Goal: Information Seeking & Learning: Check status

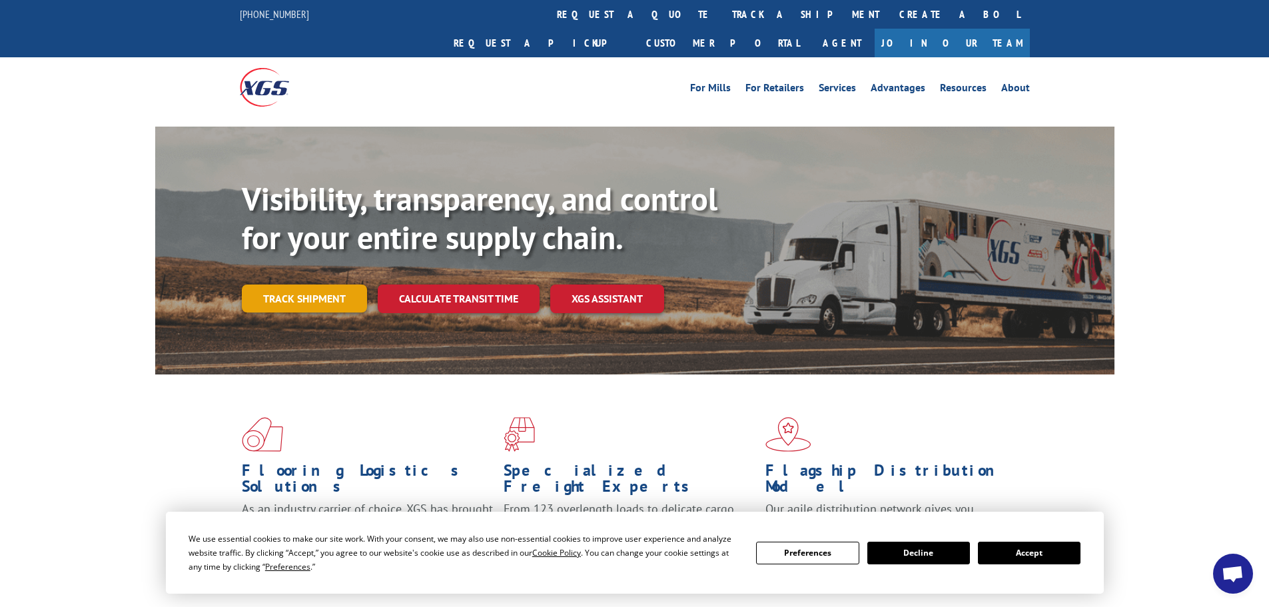
click at [340, 284] on link "Track shipment" at bounding box center [304, 298] width 125 height 28
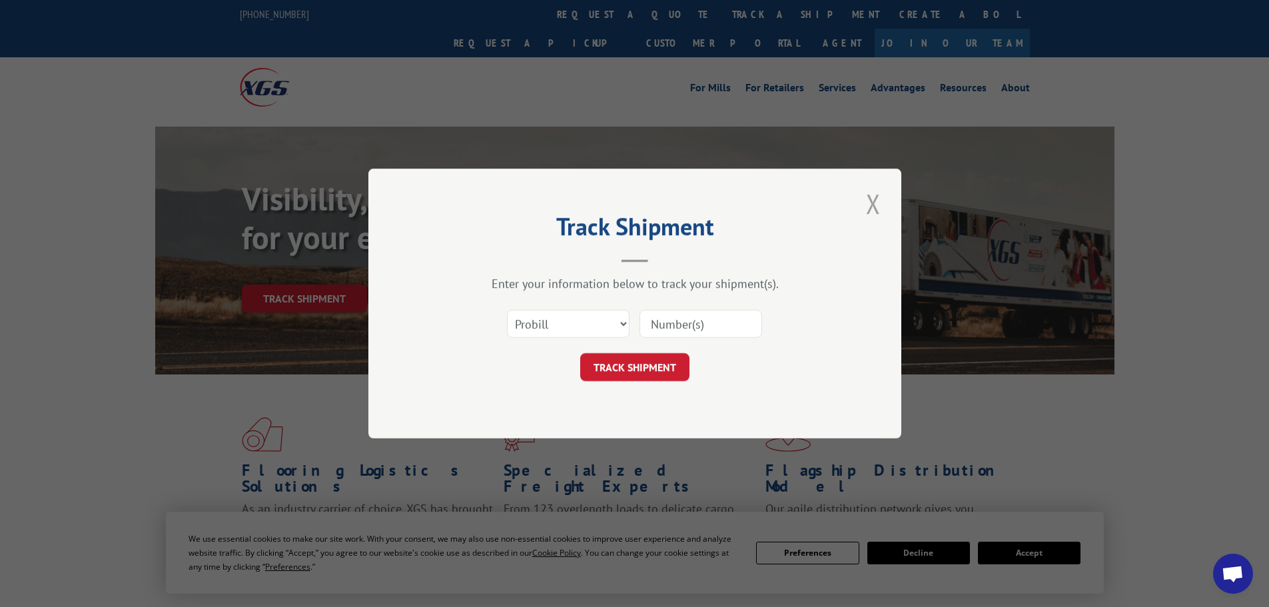
click at [873, 206] on button "Close modal" at bounding box center [873, 203] width 23 height 37
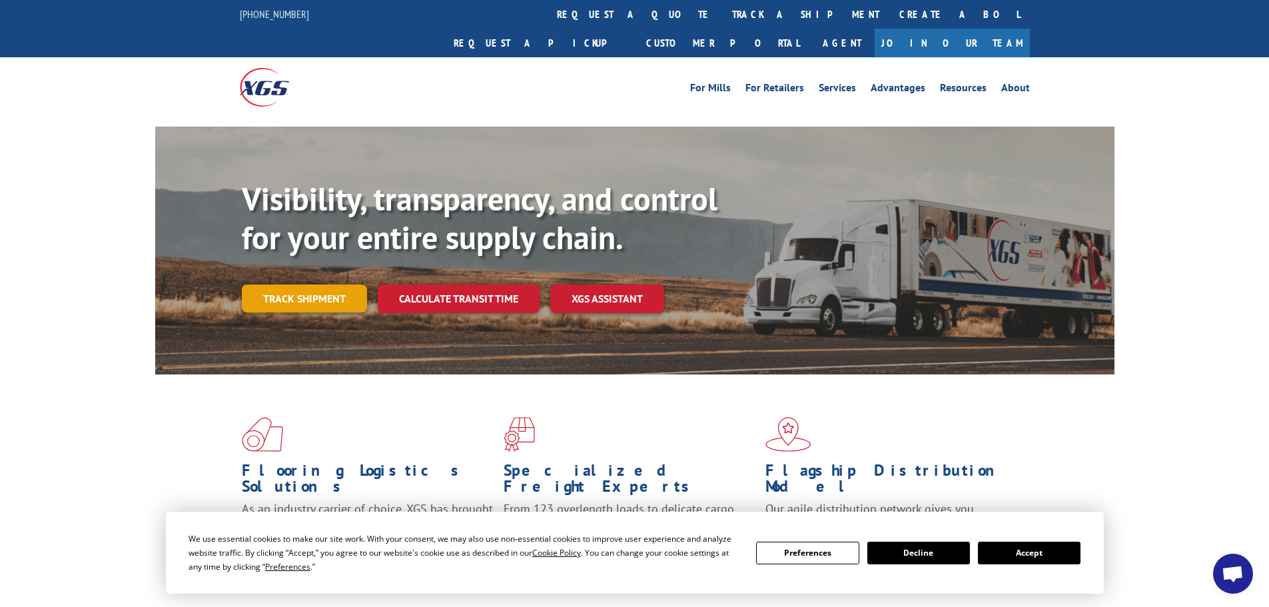
click at [309, 284] on link "Track shipment" at bounding box center [304, 298] width 125 height 28
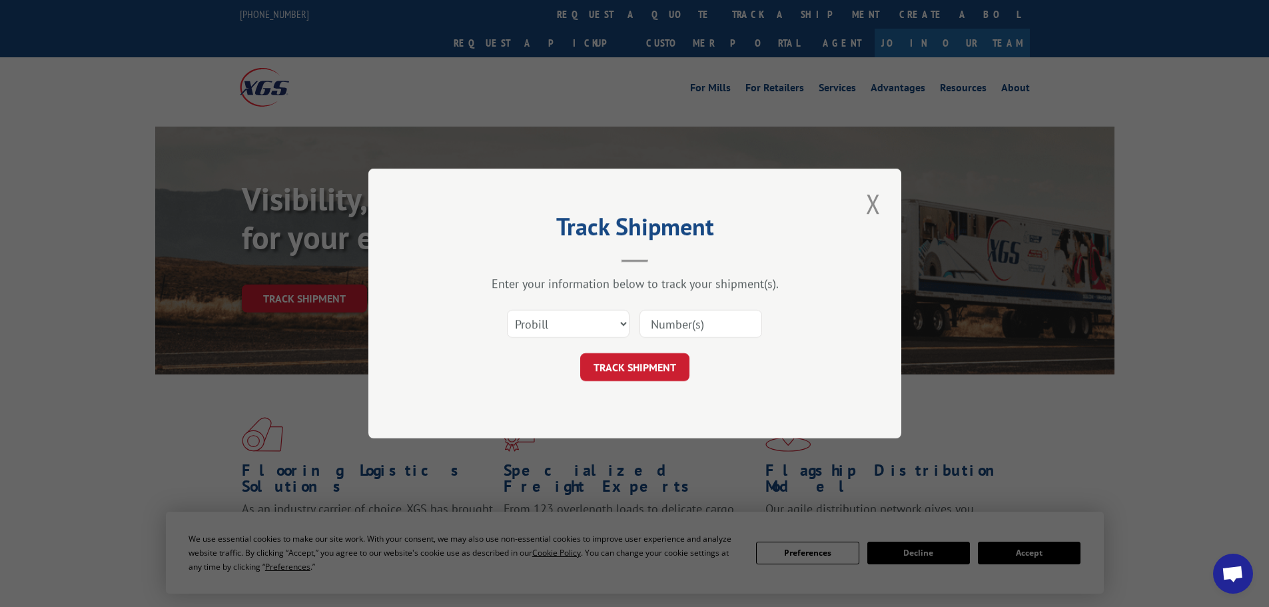
click at [731, 328] on input at bounding box center [700, 324] width 123 height 28
paste input "5526296"
type input "5526296"
click at [649, 373] on button "TRACK SHIPMENT" at bounding box center [634, 367] width 109 height 28
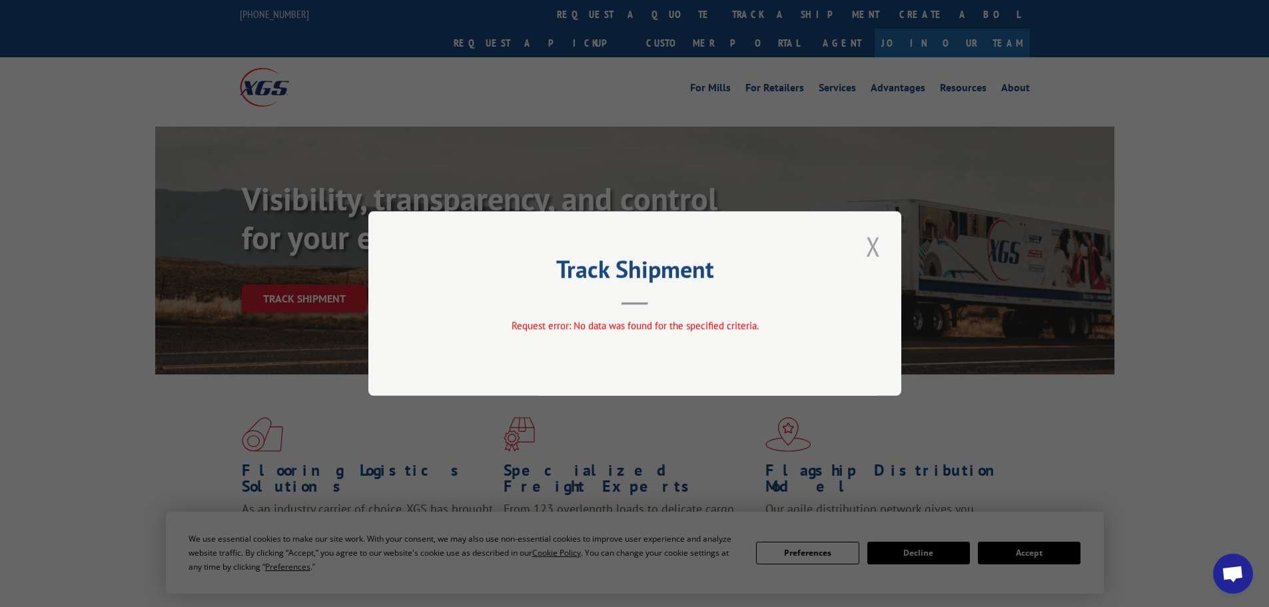
click at [882, 248] on button "Close modal" at bounding box center [873, 246] width 23 height 37
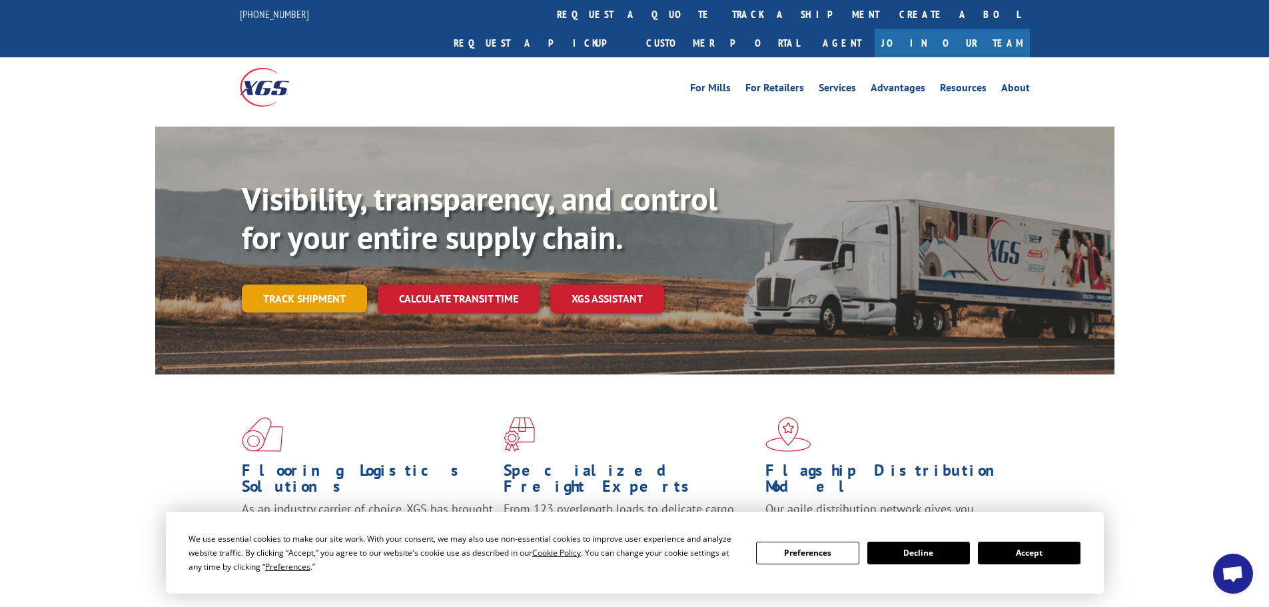
click at [344, 284] on link "Track shipment" at bounding box center [304, 298] width 125 height 28
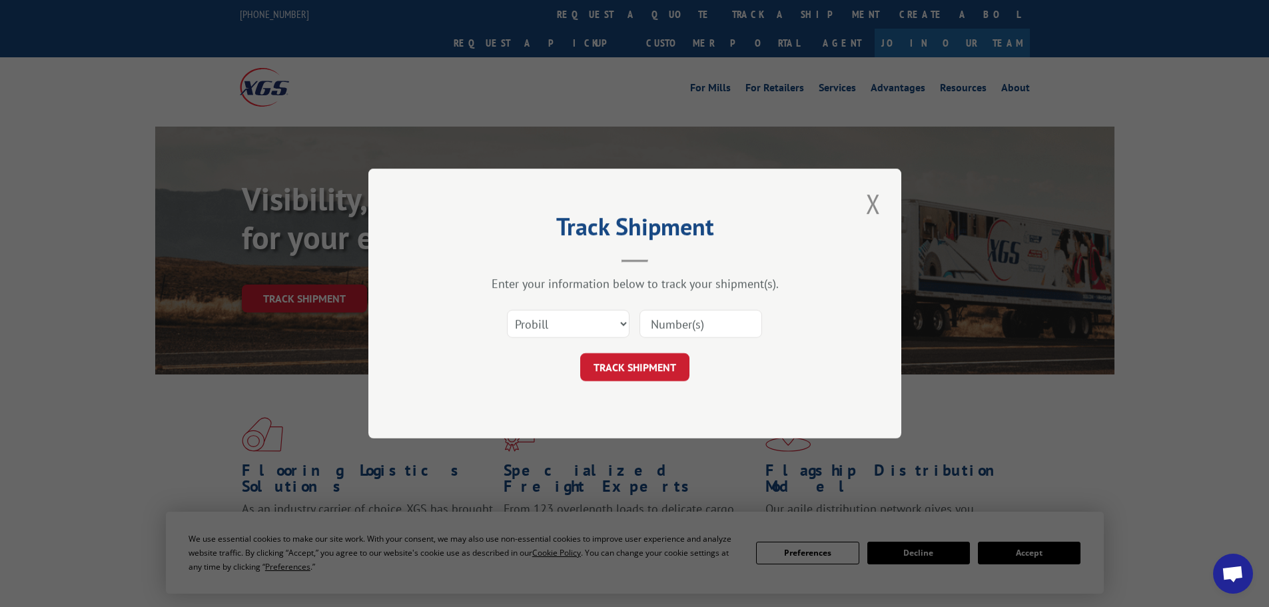
click at [689, 324] on input at bounding box center [700, 324] width 123 height 28
paste input "5526296"
type input "5526296"
click at [674, 370] on button "TRACK SHIPMENT" at bounding box center [634, 367] width 109 height 28
